Goal: Obtain resource: Download file/media

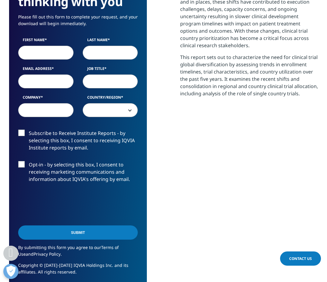
scroll to position [363, 0]
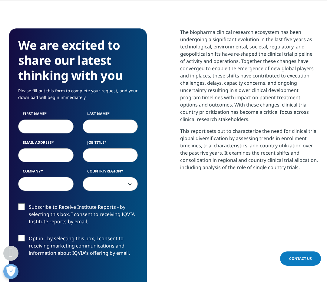
click at [24, 117] on label "First Name" at bounding box center [45, 115] width 55 height 8
click at [24, 119] on input "First Name" at bounding box center [45, 126] width 55 height 14
type input "[PERSON_NAME]"
type input "1"
type input "ong"
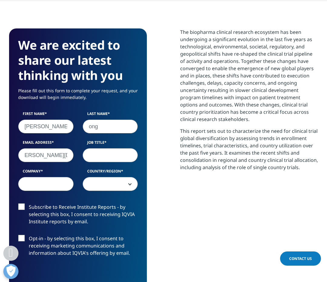
scroll to position [0, 15]
type input "[PERSON_NAME][DOMAIN_NAME][EMAIL_ADDRESS][PERSON_NAME][DOMAIN_NAME]"
type input "Feasibility Manager"
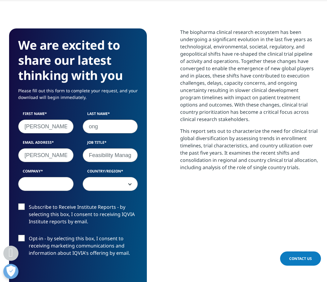
click at [32, 180] on input "Company" at bounding box center [45, 184] width 55 height 14
type input "Novartis"
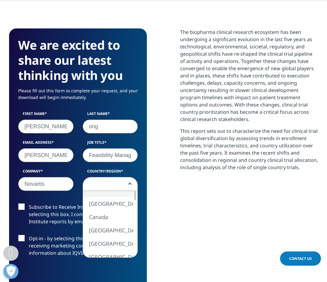
click at [116, 188] on span at bounding box center [110, 184] width 55 height 14
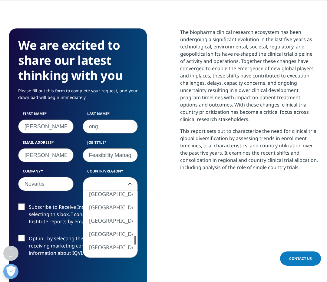
click at [139, 244] on div "We are excited to share our latest thinking with you Please fill out this form …" at bounding box center [78, 195] width 138 height 334
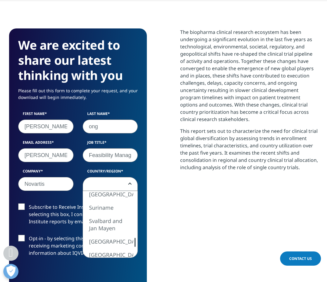
select select "[GEOGRAPHIC_DATA]"
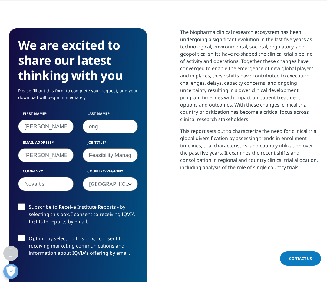
click at [23, 211] on label "Subscribe to Receive Institute Reports - by selecting this box, I consent to re…" at bounding box center [77, 215] width 119 height 25
click at [29, 203] on input "Subscribe to Receive Institute Reports - by selecting this box, I consent to re…" at bounding box center [29, 203] width 0 height 0
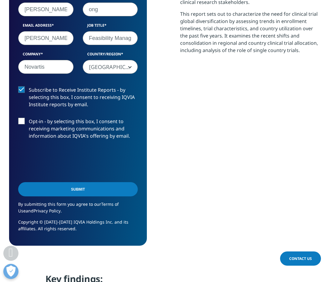
scroll to position [484, 0]
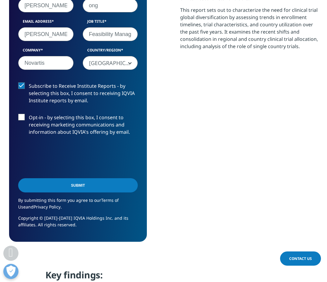
click at [64, 184] on input "Submit" at bounding box center [77, 185] width 119 height 14
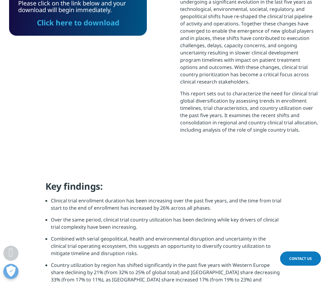
scroll to position [279, 0]
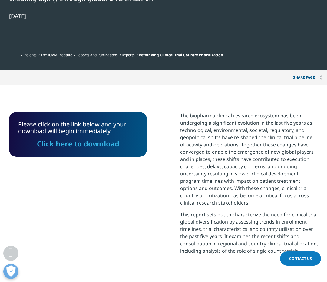
click at [82, 145] on link "Click here to download" at bounding box center [78, 143] width 82 height 10
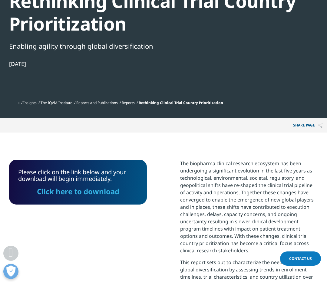
scroll to position [0, 0]
